Goal: Complete application form: Complete application form

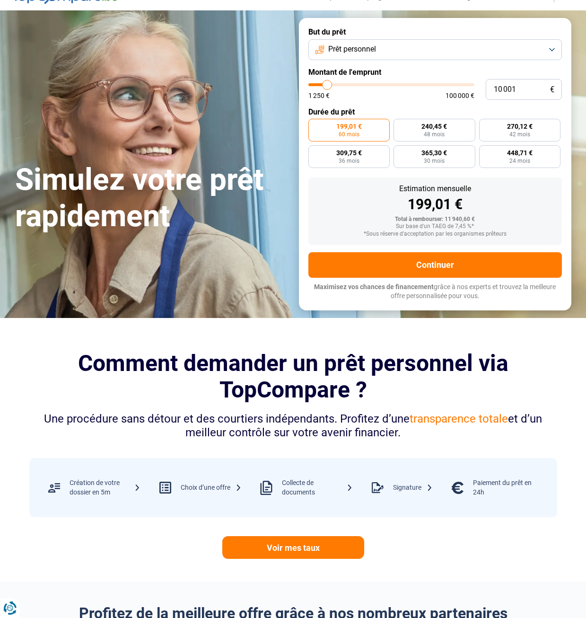
type input "3"
type input "1250"
type input "33"
type input "1250"
type input "330"
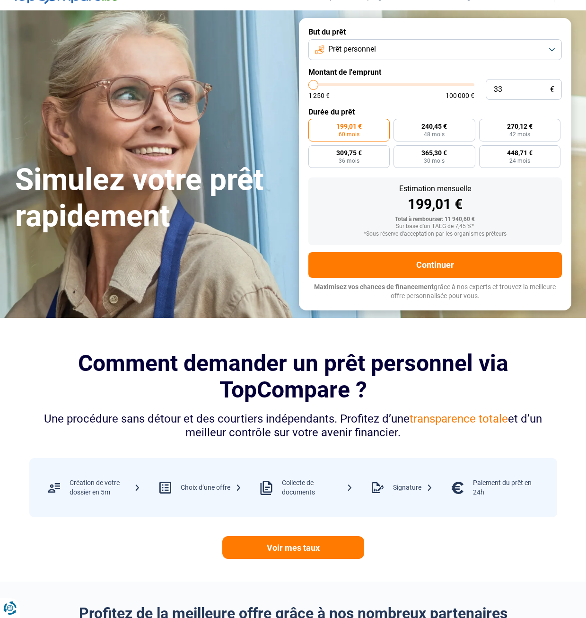
type input "1250"
type input "3 300"
type input "3250"
type input "33 000"
type input "33000"
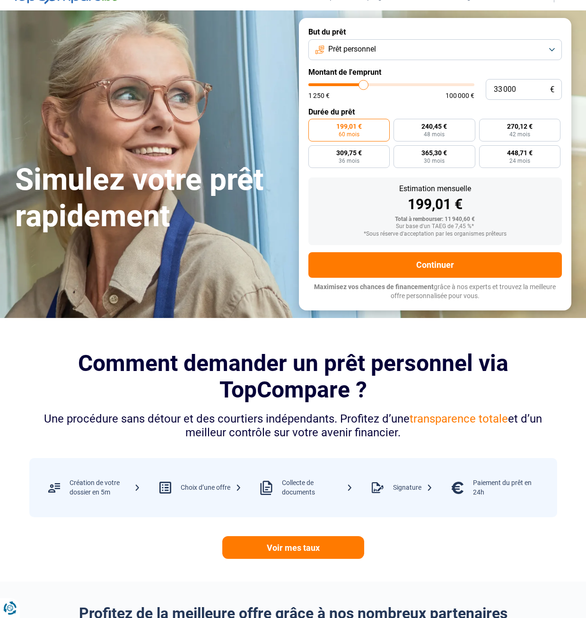
radio input "false"
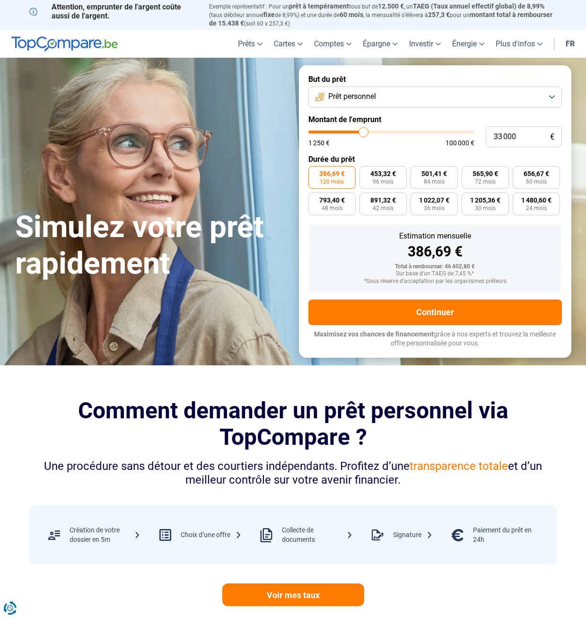
type input "33 000"
click at [402, 89] on button "Prêt personnel" at bounding box center [435, 97] width 254 height 21
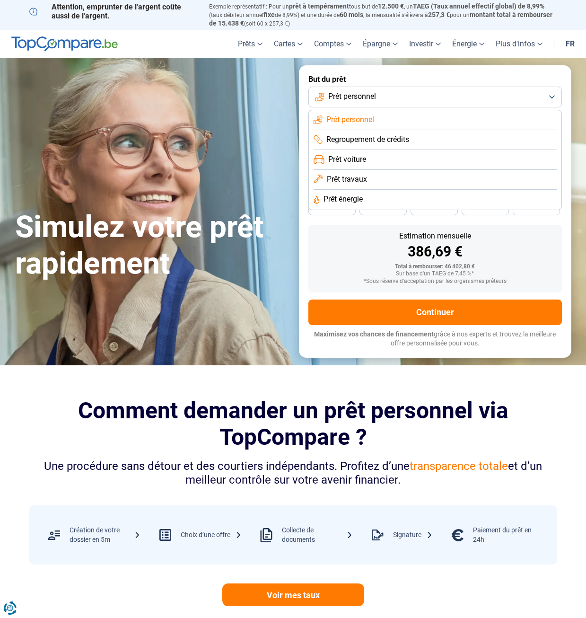
click at [380, 138] on span "Regroupement de crédits" at bounding box center [367, 139] width 83 height 10
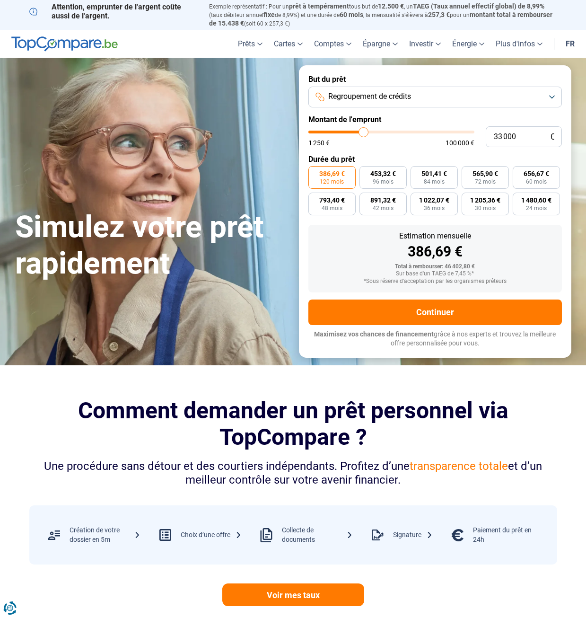
click at [405, 91] on span "Regroupement de crédits" at bounding box center [369, 96] width 83 height 10
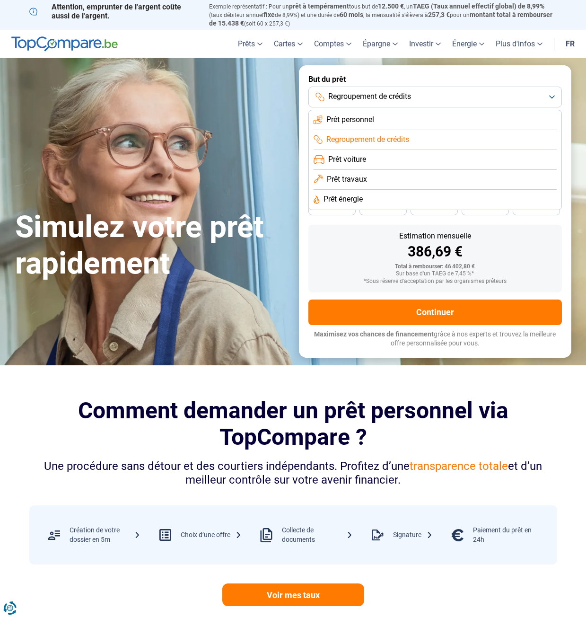
click at [358, 178] on span "Prêt travaux" at bounding box center [347, 179] width 40 height 10
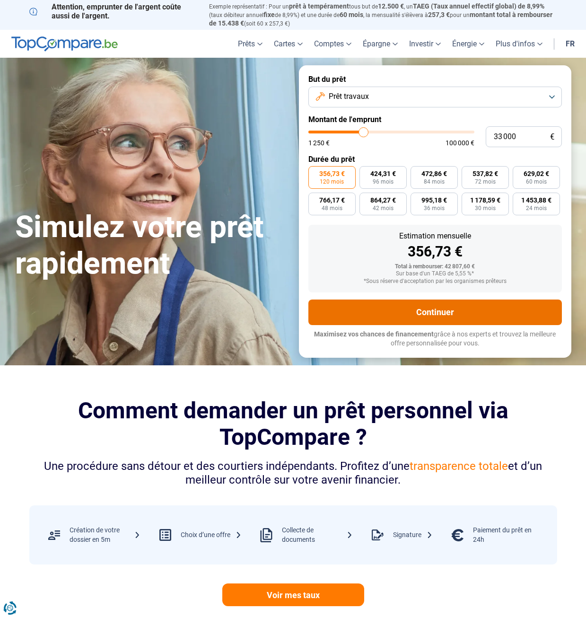
click at [396, 308] on button "Continuer" at bounding box center [435, 312] width 254 height 26
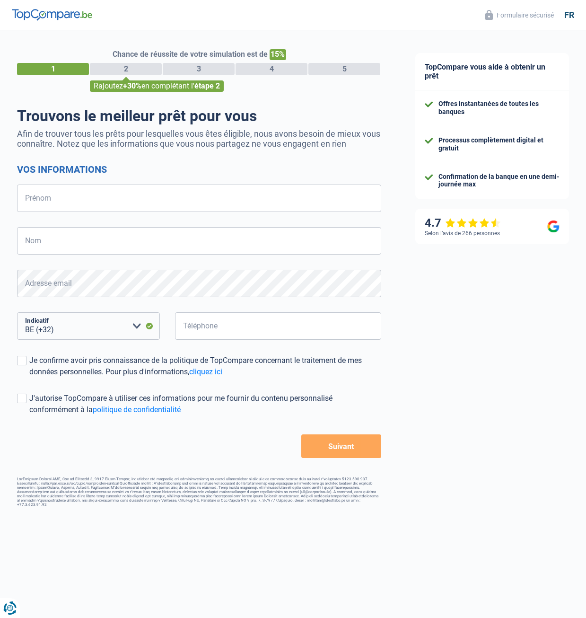
select select "32"
click at [51, 204] on input "Prénom" at bounding box center [199, 198] width 364 height 27
type input "Thierry"
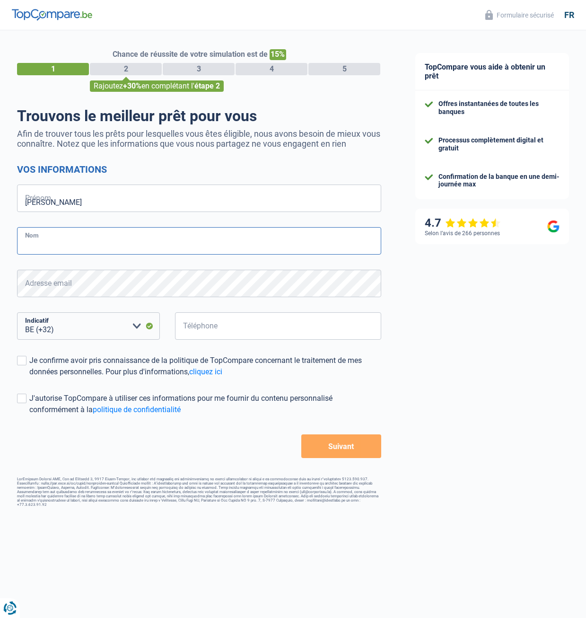
type input "JEANPIERRE"
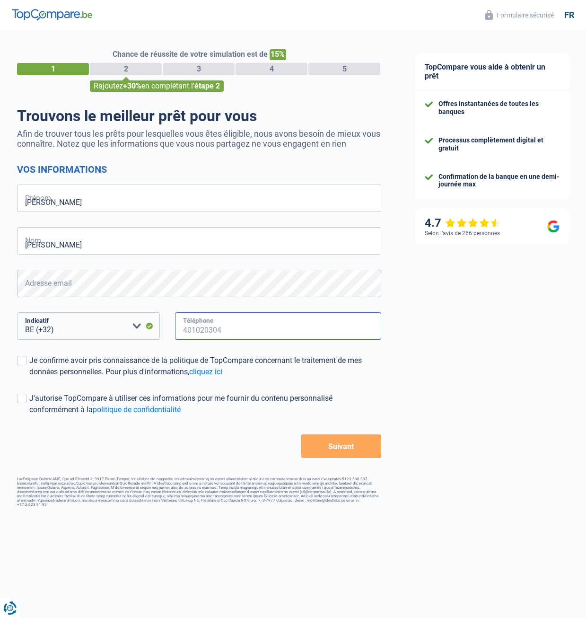
type input "456158317"
click at [17, 398] on div "Chance de réussite de votre simulation est de 15% 1 2 3 4 5 Rajoutez +30% en co…" at bounding box center [199, 268] width 398 height 484
click at [20, 397] on span at bounding box center [21, 398] width 9 height 9
click at [29, 415] on input "J'autorise TopCompare à utiliser ces informations pour me fournir du contenu pe…" at bounding box center [29, 415] width 0 height 0
click at [19, 405] on label "J'autorise TopCompare à utiliser ces informations pour me fournir du contenu pe…" at bounding box center [199, 404] width 364 height 23
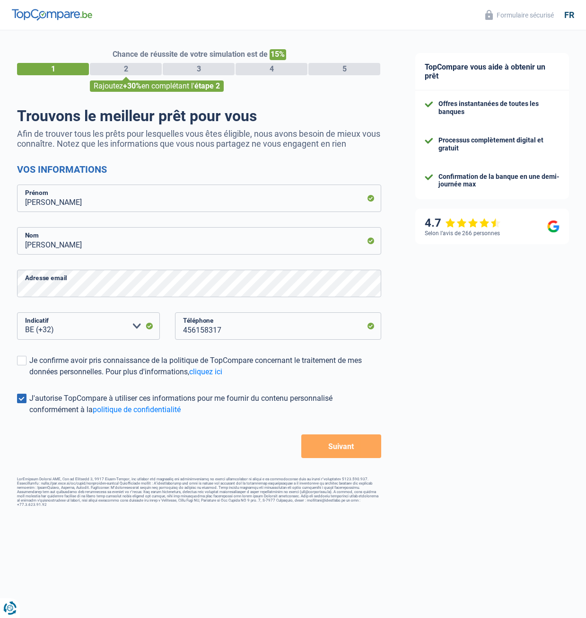
click at [29, 415] on input "J'autorise TopCompare à utiliser ces informations pour me fournir du contenu pe…" at bounding box center [29, 415] width 0 height 0
click at [26, 362] on span at bounding box center [21, 360] width 9 height 9
click at [29, 378] on input "Je confirme avoir pris connaissance de la politique de TopCompare concernant le…" at bounding box center [29, 378] width 0 height 0
click at [379, 450] on button "Suivant" at bounding box center [341, 446] width 80 height 24
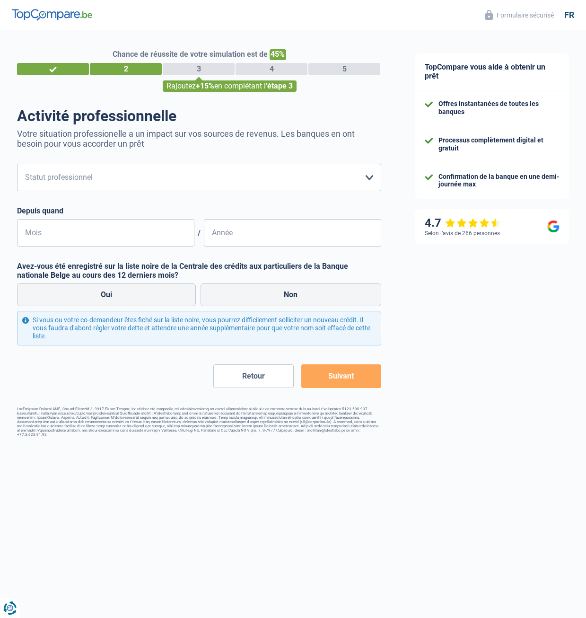
click at [143, 164] on div "Activité professionnelle Votre situation professionelle a un impact sur vos sou…" at bounding box center [199, 247] width 364 height 281
click at [132, 177] on select "Ouvrier Employé privé Employé public Invalide Indépendant Pensionné Chômeur Mut…" at bounding box center [199, 177] width 364 height 27
select select "publicEmployee"
click at [17, 165] on select "Ouvrier Employé privé Employé public Invalide Indépendant Pensionné Chômeur Mut…" at bounding box center [199, 177] width 364 height 27
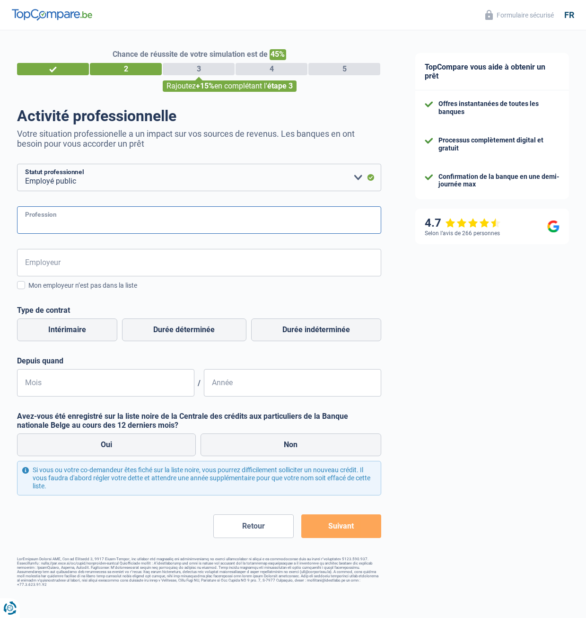
click at [70, 218] on input "Profession" at bounding box center [199, 219] width 364 height 27
click at [65, 226] on input "Profession" at bounding box center [199, 219] width 364 height 27
type input "Dessinateur projeteur"
click at [70, 266] on input "Employeur" at bounding box center [199, 262] width 364 height 27
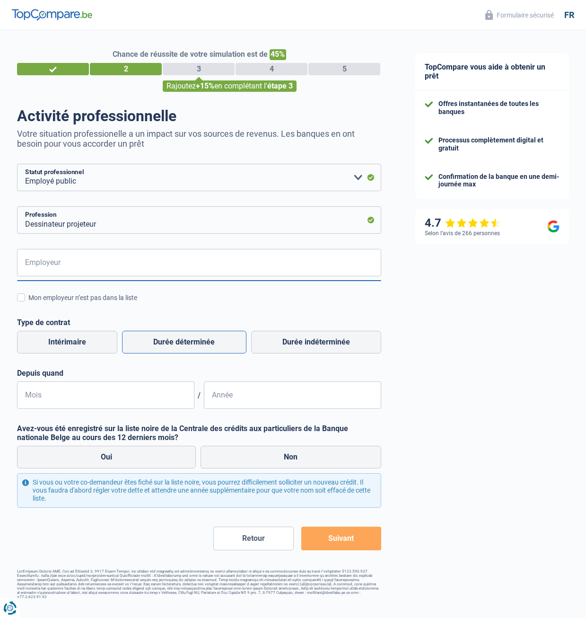
click at [201, 347] on label "Durée déterminée" at bounding box center [184, 342] width 124 height 23
click at [201, 347] on input "Durée déterminée" at bounding box center [184, 342] width 124 height 23
radio input "true"
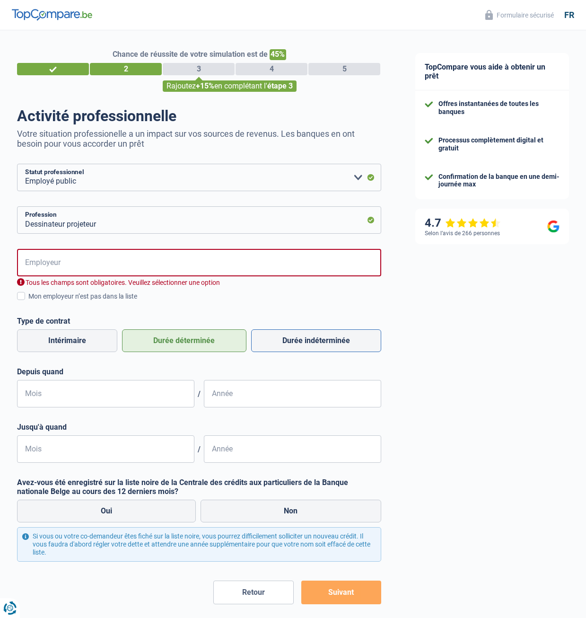
click at [304, 347] on label "Durée indéterminée" at bounding box center [316, 340] width 130 height 23
click at [304, 347] on input "Durée indéterminée" at bounding box center [316, 340] width 130 height 23
radio input "true"
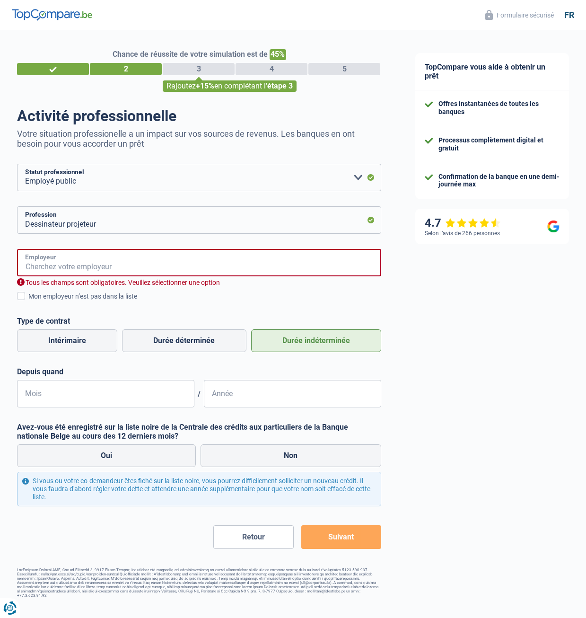
click at [125, 273] on input "Employeur" at bounding box center [199, 262] width 364 height 27
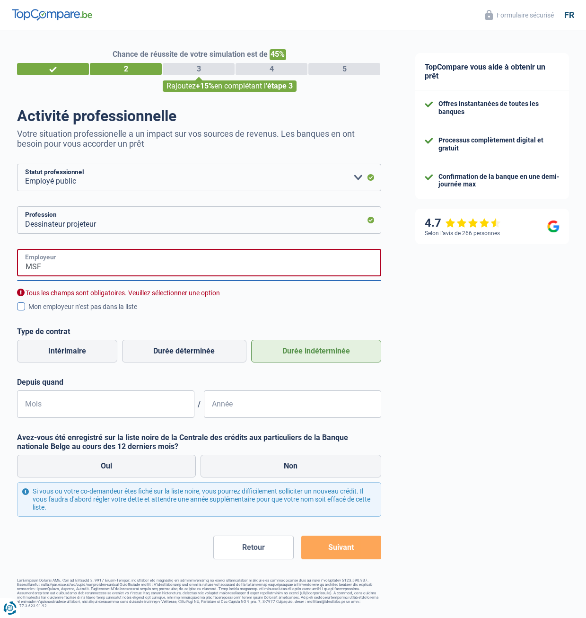
type input "MSF"
click at [150, 306] on div "Mon employeur n’est pas dans la liste" at bounding box center [204, 307] width 353 height 10
click at [28, 312] on input "Mon employeur n’est pas dans la liste" at bounding box center [28, 312] width 0 height 0
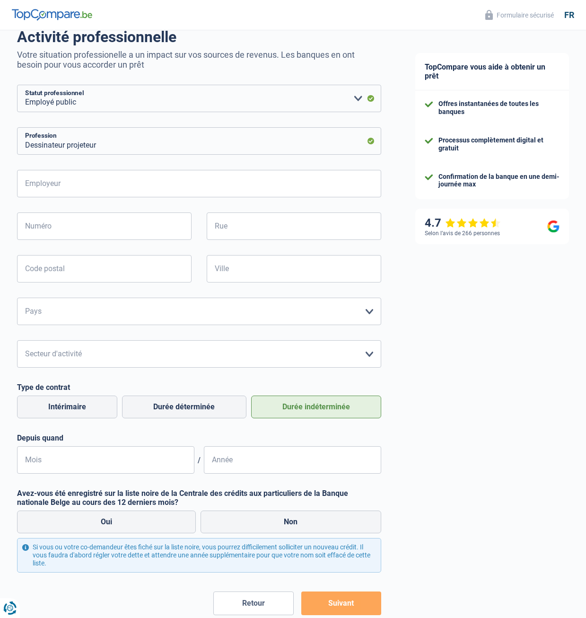
scroll to position [132, 0]
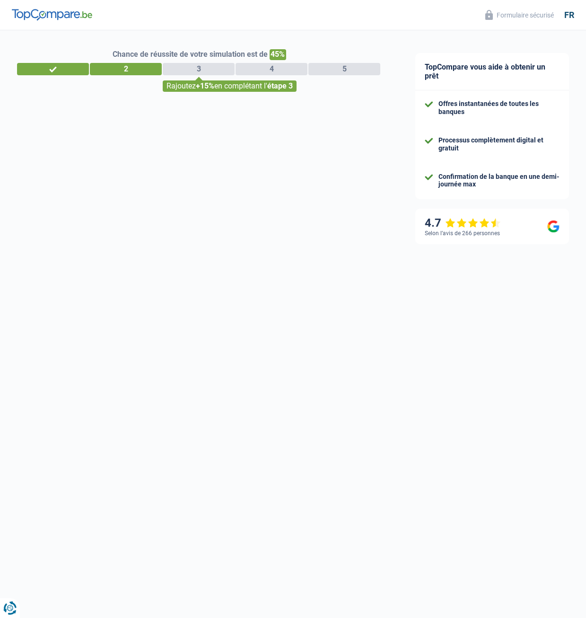
select select "32"
